Goal: Share content

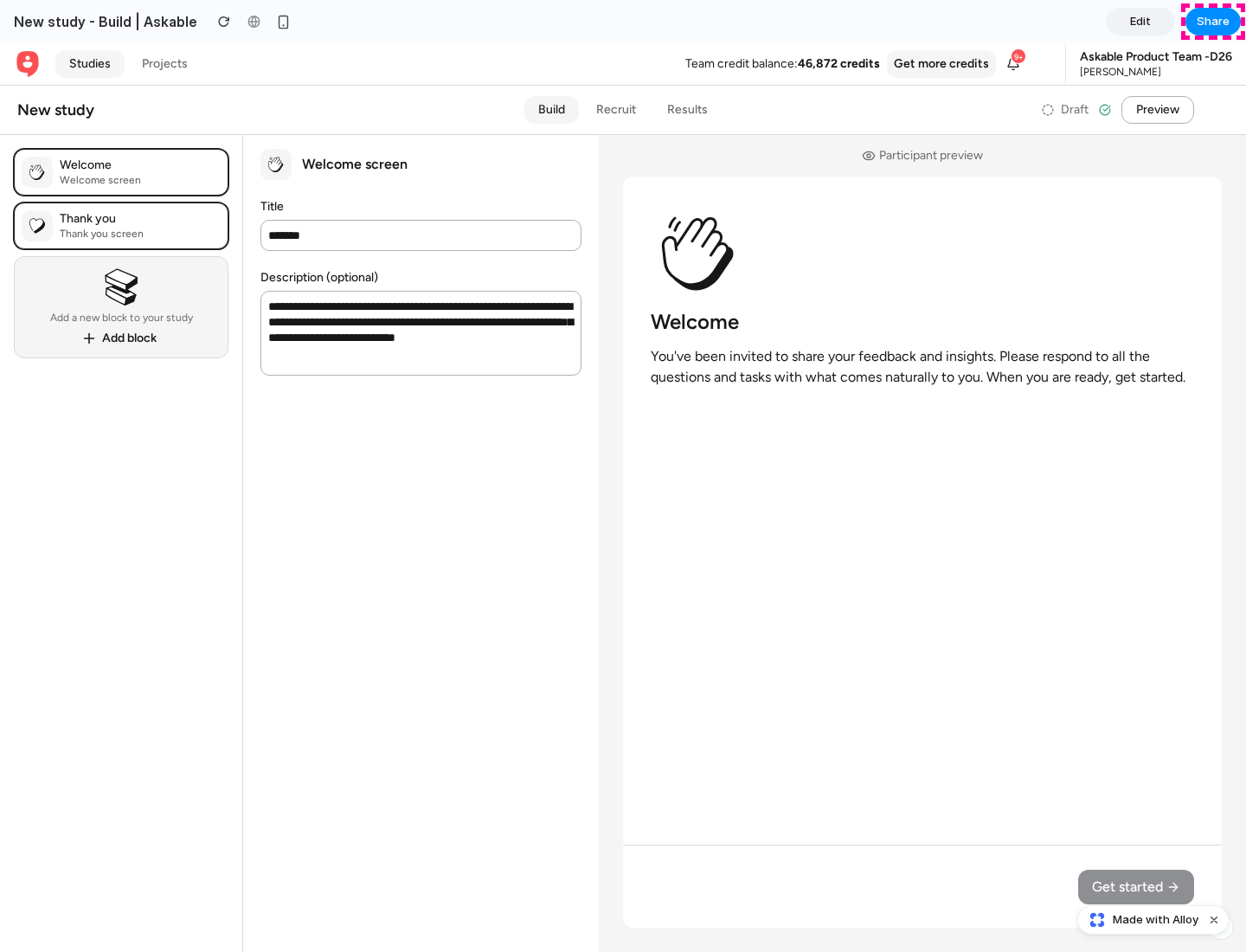
click at [1213, 21] on span "Share" at bounding box center [1213, 21] width 33 height 18
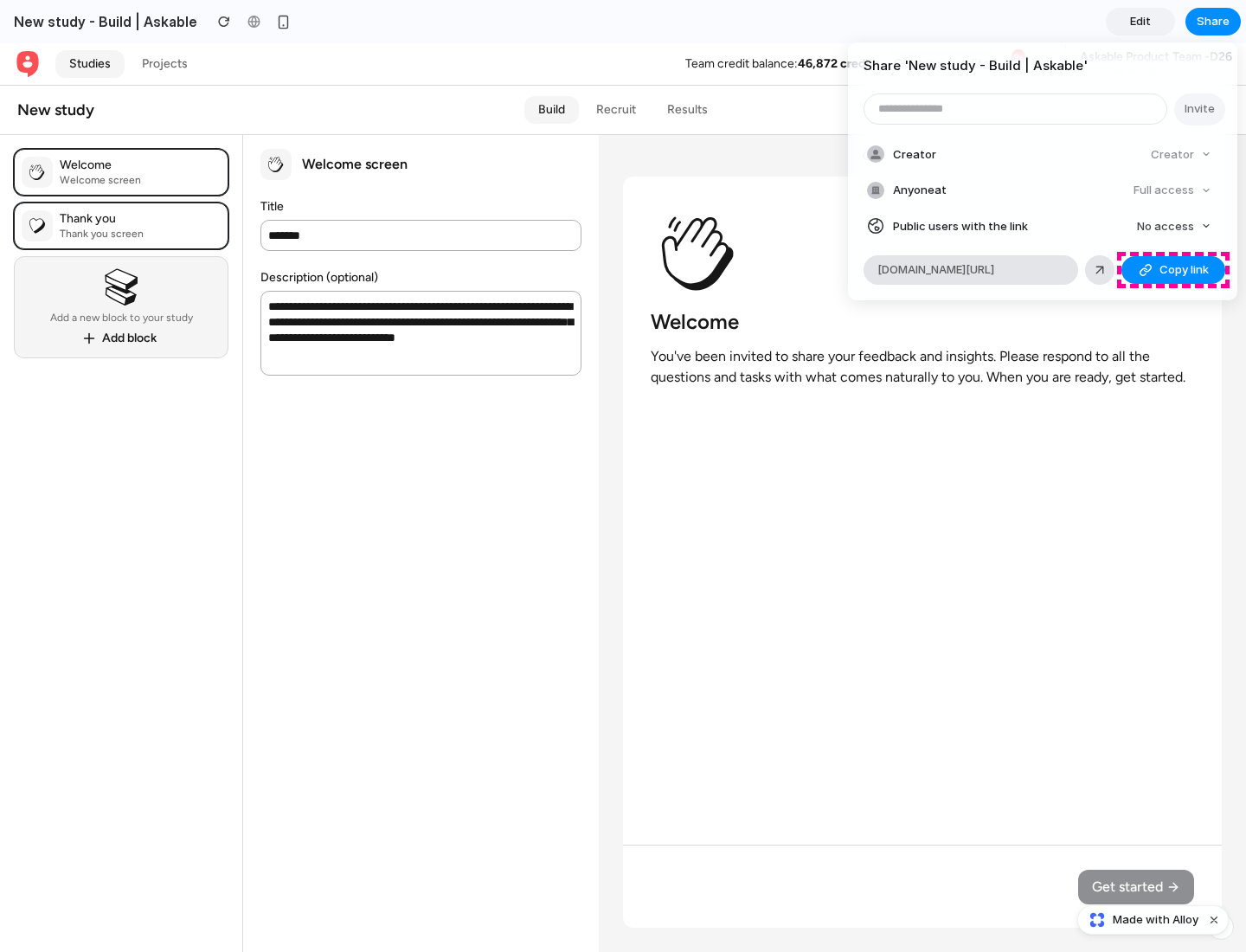
click at [1173, 270] on span "Copy link" at bounding box center [1184, 270] width 49 height 18
click at [1155, 919] on div "Share ' New study - Build | Askable ' Invite Creator Creator Anyone at Full acc…" at bounding box center [623, 476] width 1246 height 952
